Goal: Task Accomplishment & Management: Manage account settings

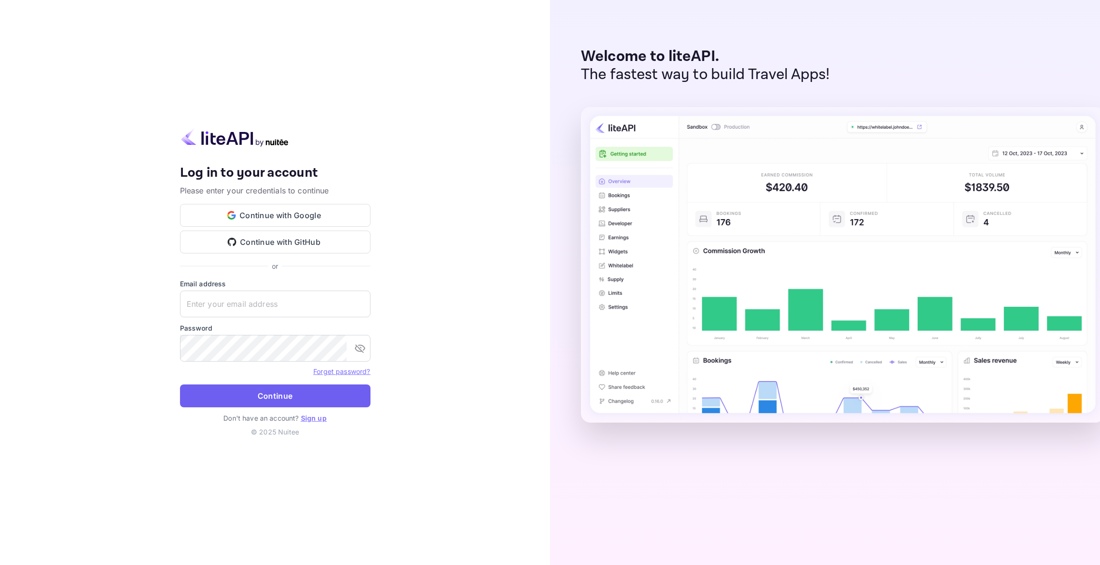
type input "[EMAIL_ADDRESS][DOMAIN_NAME]"
click at [256, 402] on button "Continue" at bounding box center [275, 395] width 190 height 23
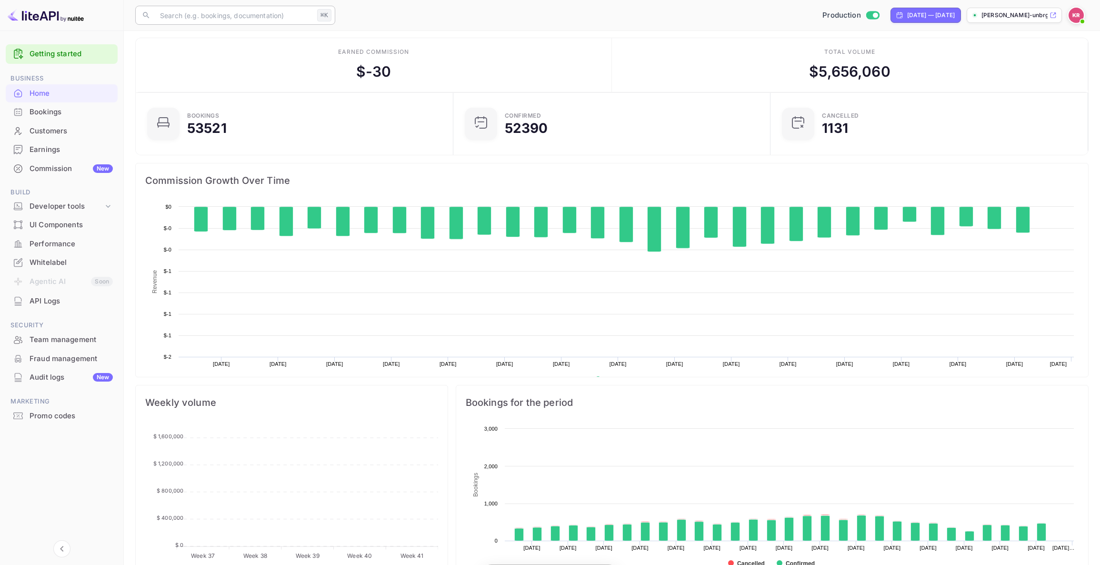
scroll to position [155, 312]
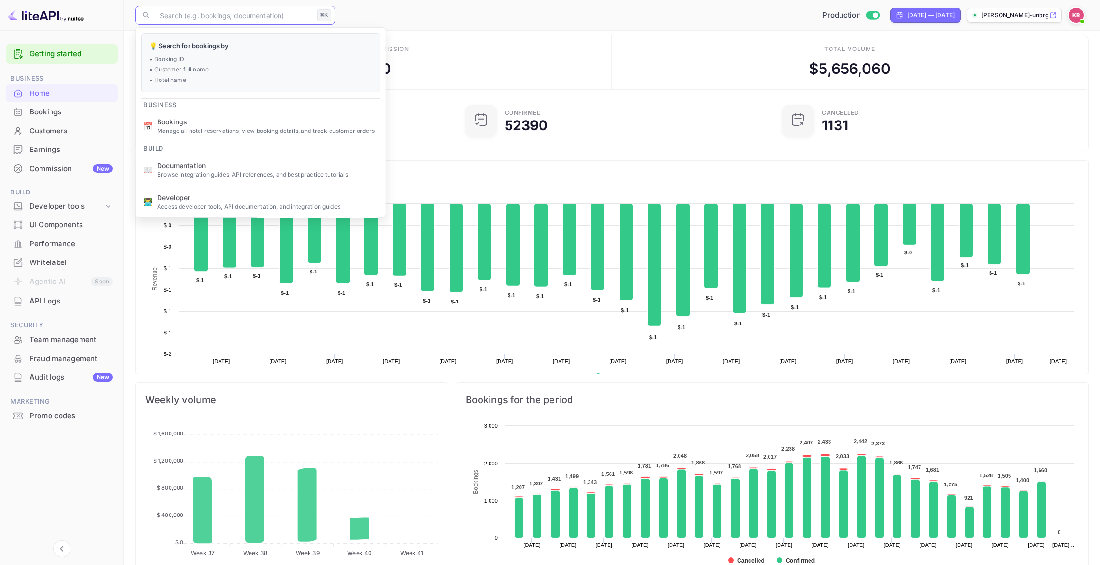
click at [170, 18] on input "text" at bounding box center [233, 15] width 159 height 19
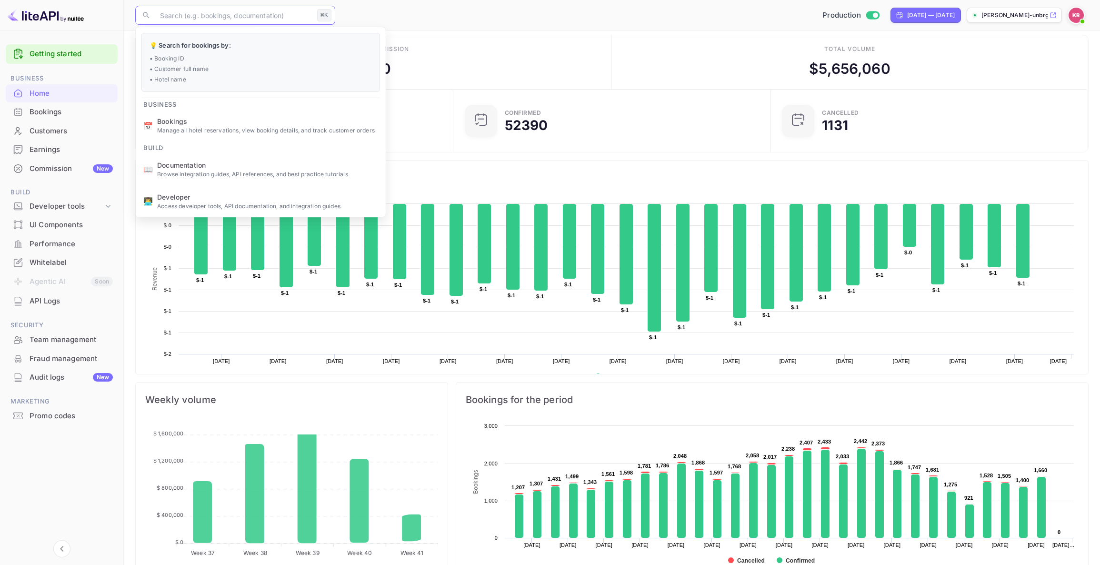
scroll to position [9, 0]
paste input "AhgcDdszz"
type input "AhgcDdszz"
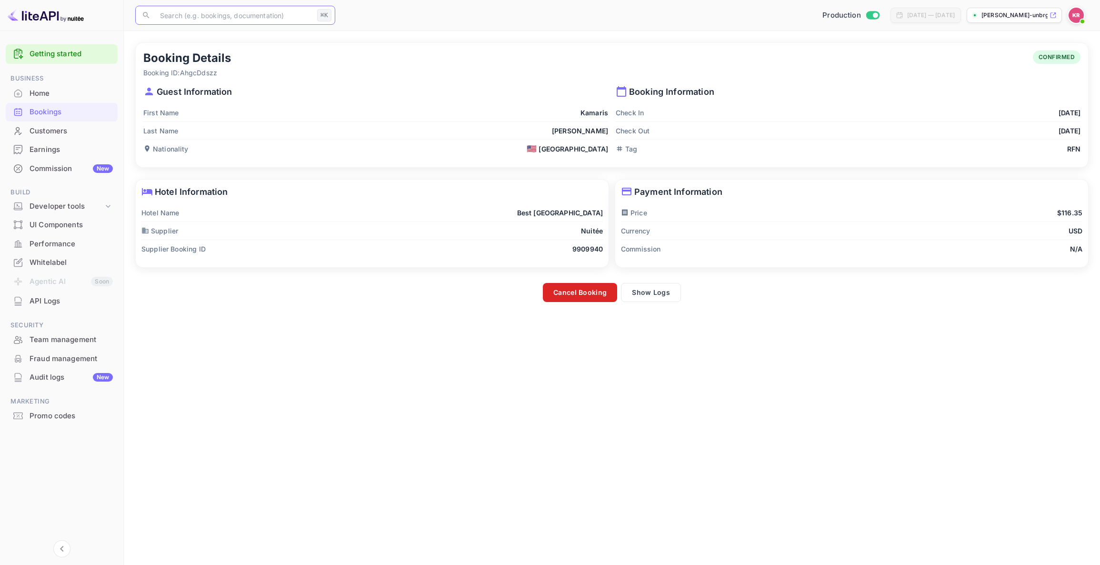
click at [574, 292] on button "Cancel Booking" at bounding box center [580, 292] width 74 height 19
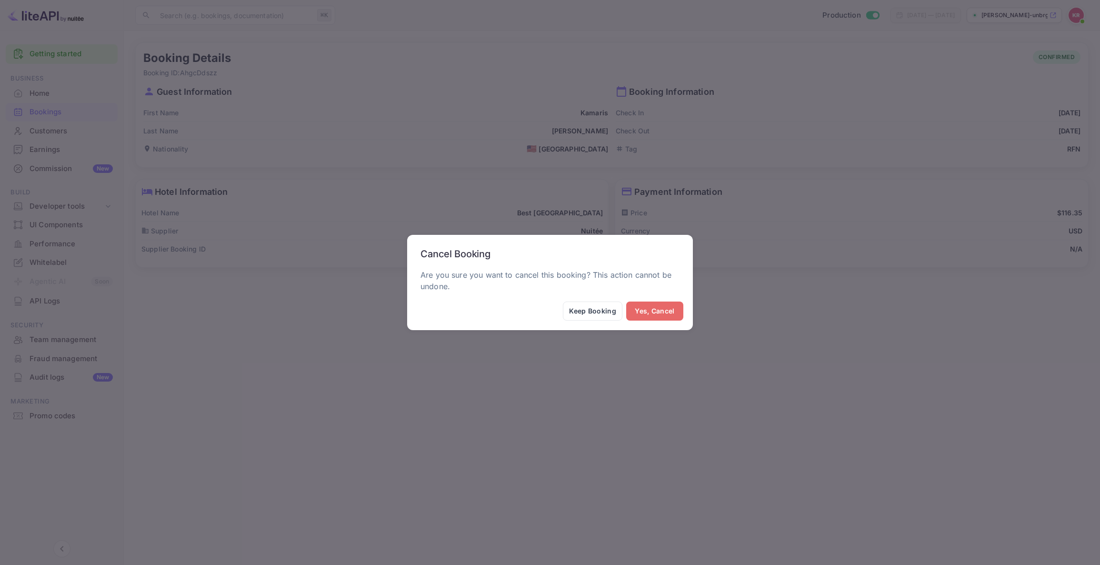
click at [658, 311] on button "Yes, Cancel" at bounding box center [654, 310] width 57 height 19
